Goal: Task Accomplishment & Management: Manage account settings

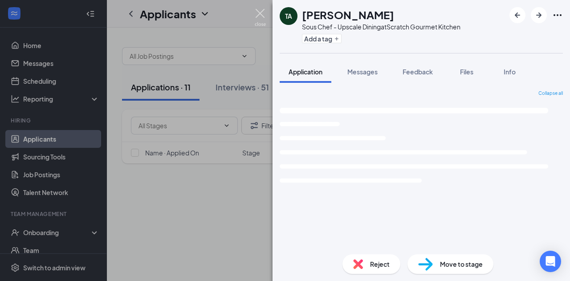
click at [260, 20] on img at bounding box center [260, 17] width 11 height 17
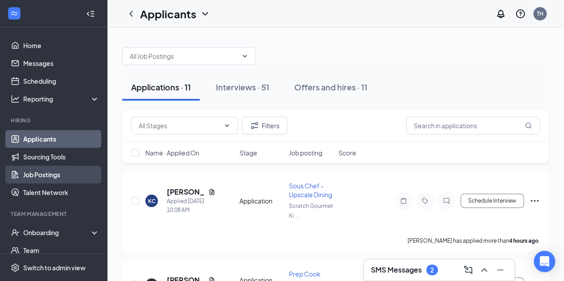
click at [51, 174] on link "Job Postings" at bounding box center [61, 175] width 76 height 18
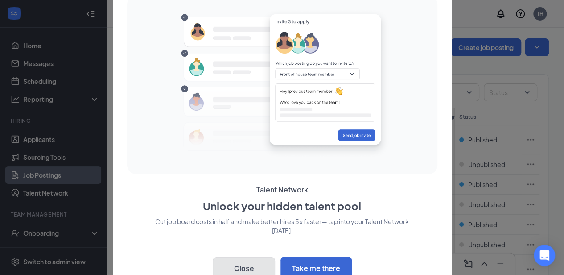
click at [251, 266] on button "Close" at bounding box center [244, 268] width 62 height 22
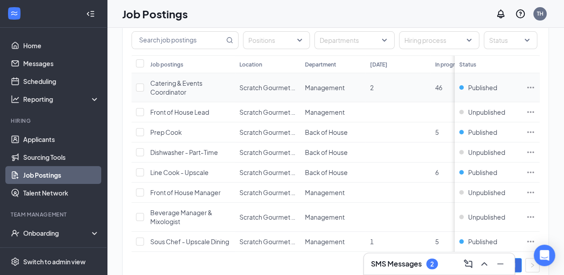
scroll to position [53, 0]
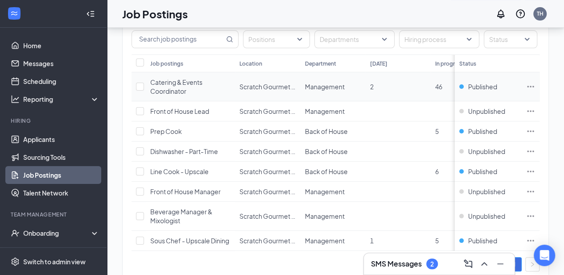
click at [167, 83] on span "Catering & Events Coordinator" at bounding box center [176, 86] width 52 height 17
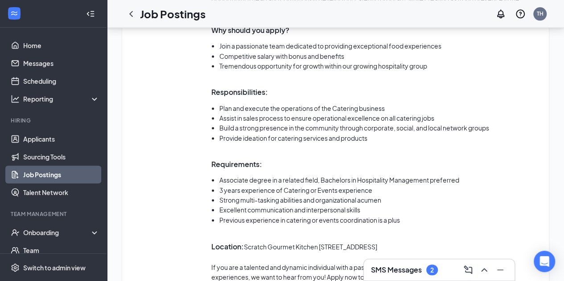
scroll to position [632, 0]
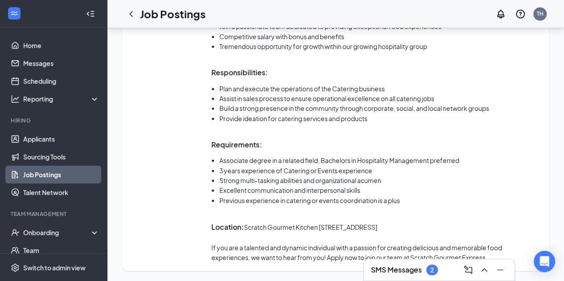
click at [246, 228] on p "Location: Scratch Gourmet Kitchen 3939 W 69th Terrace, Prairie Village, KS 6620…" at bounding box center [375, 227] width 328 height 12
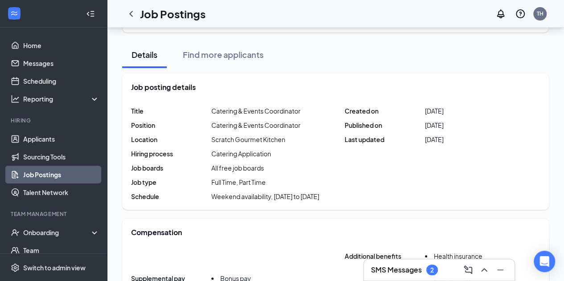
scroll to position [0, 0]
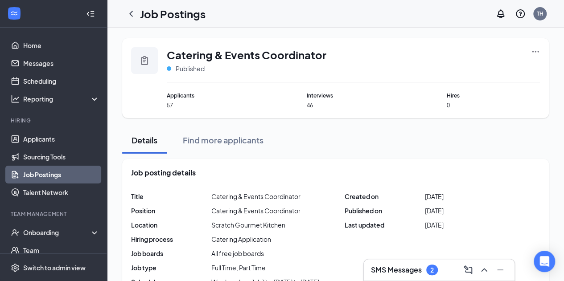
click at [536, 55] on icon "Ellipses" at bounding box center [535, 51] width 9 height 9
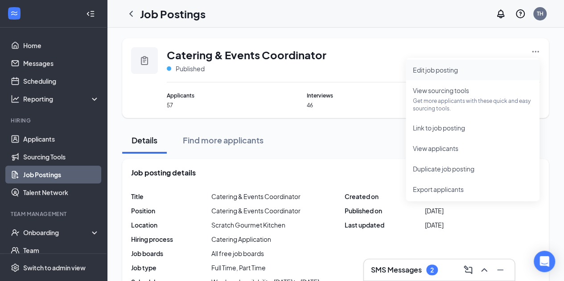
click at [471, 69] on span "Edit job posting" at bounding box center [472, 70] width 119 height 10
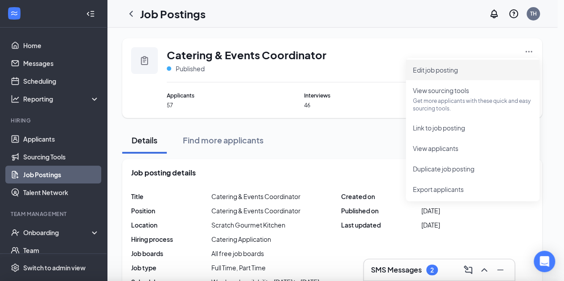
type input "Catering & Events Coordinator"
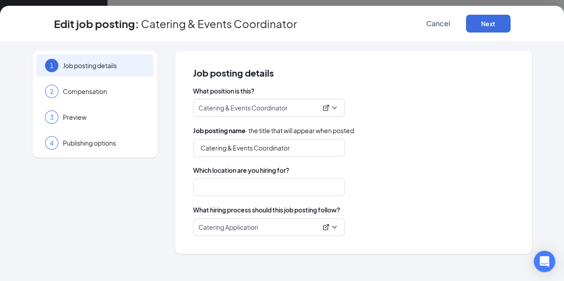
type input "Scratch Gourmet Kitchen"
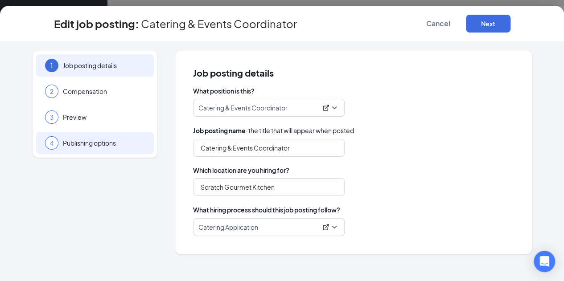
click at [92, 139] on span "Publishing options" at bounding box center [104, 143] width 82 height 9
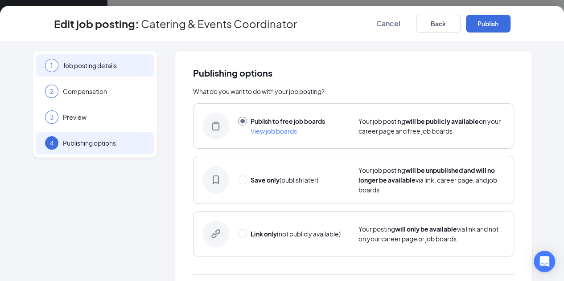
click at [97, 64] on span "Job posting details" at bounding box center [104, 65] width 82 height 9
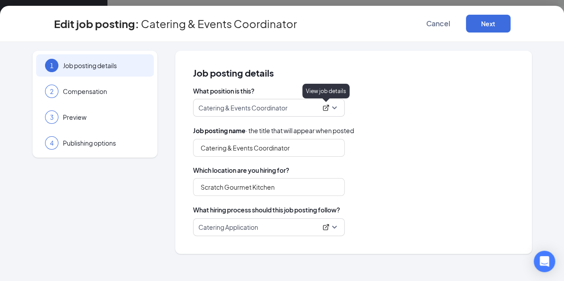
click at [326, 106] on icon "ExternalLink" at bounding box center [325, 107] width 7 height 7
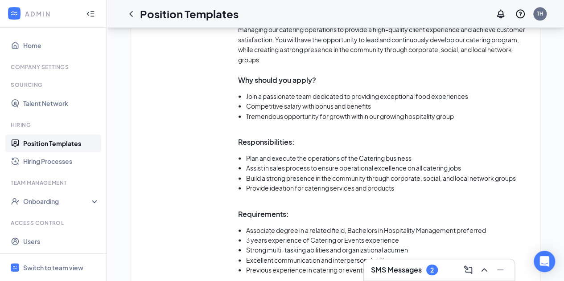
scroll to position [658, 0]
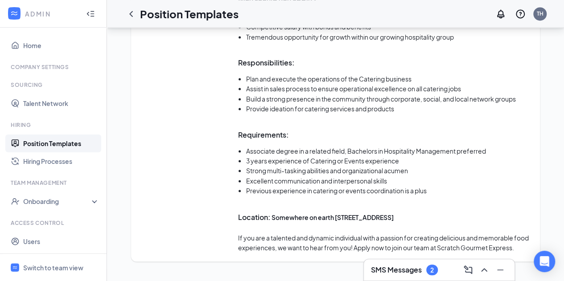
click at [369, 211] on p "Location: Somewhere on [GEOGRAPHIC_DATA][STREET_ADDRESS]" at bounding box center [384, 217] width 293 height 12
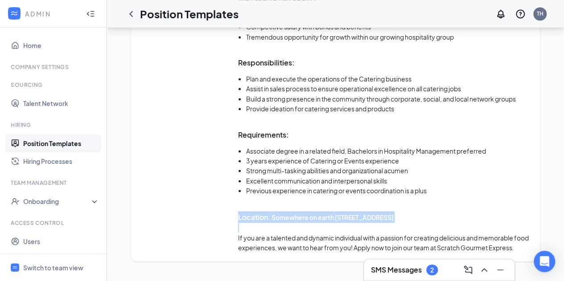
click at [369, 211] on p "Location: Somewhere on [GEOGRAPHIC_DATA][STREET_ADDRESS]" at bounding box center [384, 217] width 293 height 12
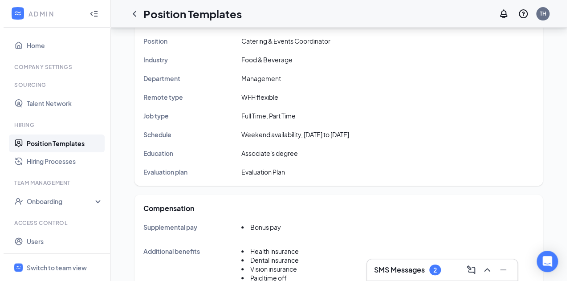
scroll to position [0, 0]
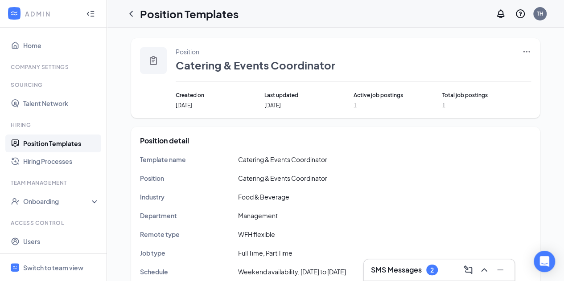
click at [527, 49] on icon "Ellipses" at bounding box center [526, 51] width 9 height 9
click at [460, 69] on span "Edit" at bounding box center [485, 70] width 77 height 10
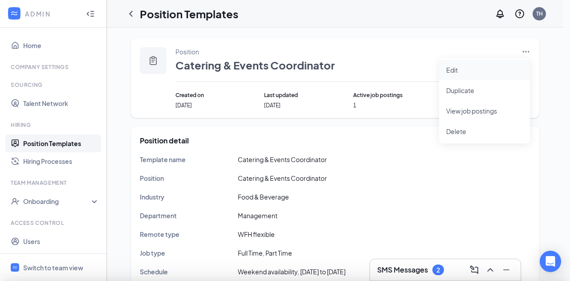
type input "Catering & Events Coordinator"
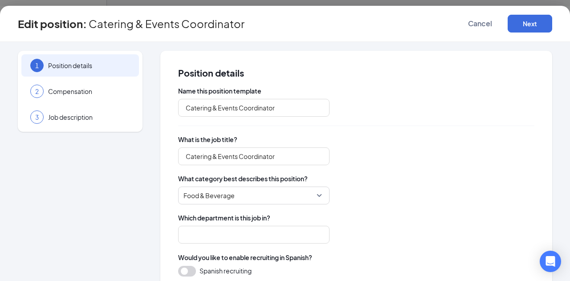
type input "Management"
click at [83, 116] on span "Job description" at bounding box center [89, 117] width 82 height 9
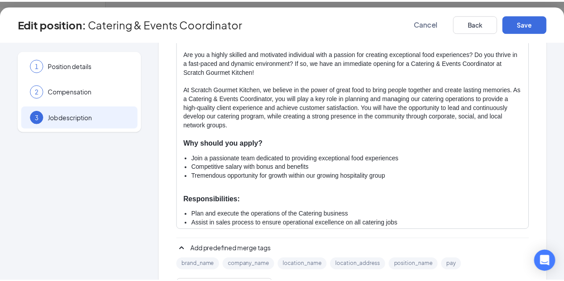
scroll to position [146, 0]
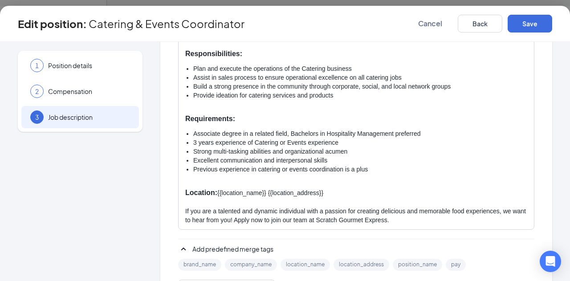
click at [326, 192] on p "Location: {{location_name}} {{location_address}}" at bounding box center [356, 193] width 342 height 10
click at [217, 191] on p "Location: {{location_name}} {{location_address}}" at bounding box center [356, 193] width 342 height 10
click at [217, 191] on strong "Location:" at bounding box center [201, 193] width 32 height 8
click at [219, 194] on p "Location: {{location_name}} {{location_address}}" at bounding box center [356, 193] width 342 height 10
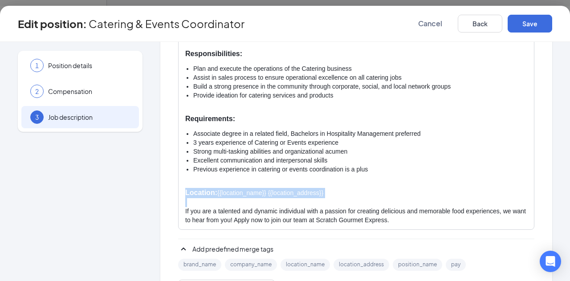
click at [219, 194] on p "Location: {{location_name}} {{location_address}}" at bounding box center [356, 193] width 342 height 10
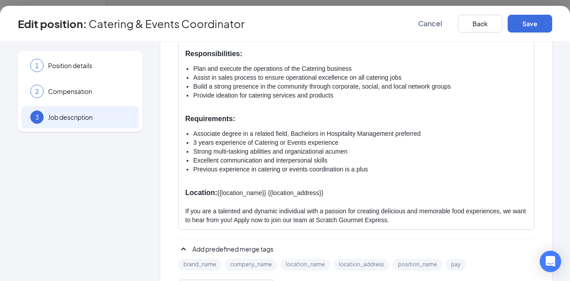
drag, startPoint x: 219, startPoint y: 194, endPoint x: 342, endPoint y: 196, distance: 123.5
click at [342, 196] on p "Location: {{location_name}} {{location_address}}" at bounding box center [356, 193] width 342 height 10
click at [398, 187] on p at bounding box center [356, 184] width 342 height 9
click at [523, 28] on button "Save" at bounding box center [530, 24] width 45 height 18
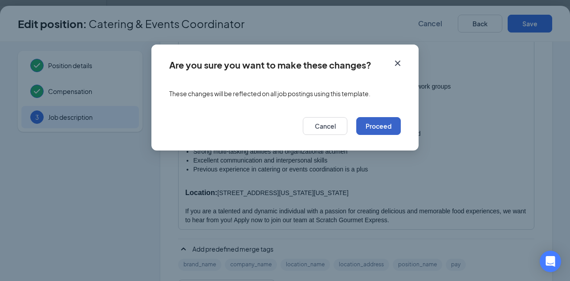
click at [377, 127] on button "Proceed" at bounding box center [379, 126] width 45 height 18
